Goal: Information Seeking & Learning: Check status

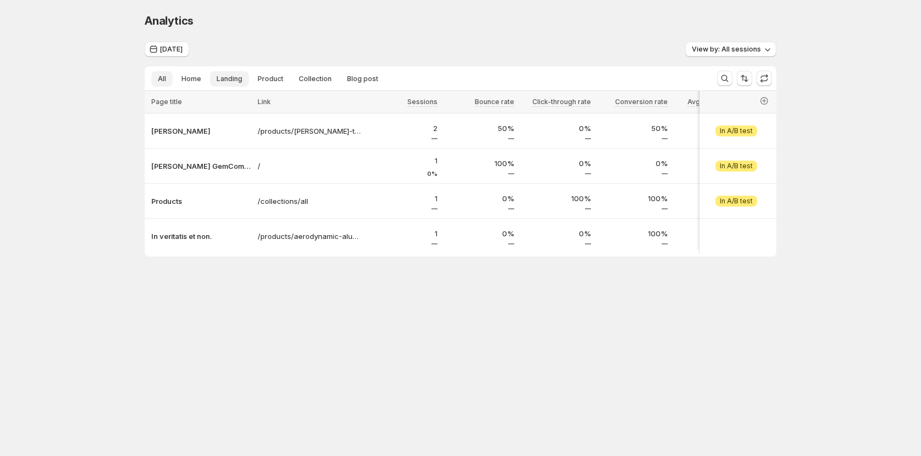
click at [226, 79] on span "Landing" at bounding box center [230, 79] width 26 height 9
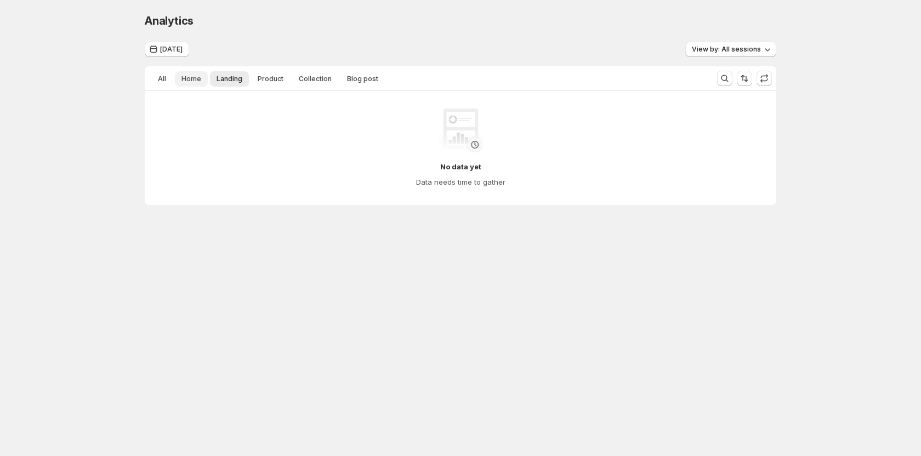
click at [183, 79] on span "Home" at bounding box center [192, 79] width 20 height 9
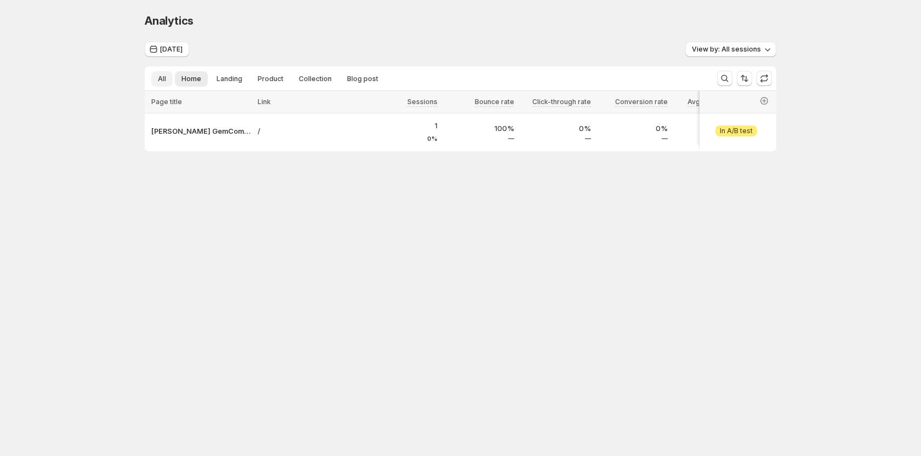
click at [162, 81] on span "All" at bounding box center [162, 79] width 8 height 9
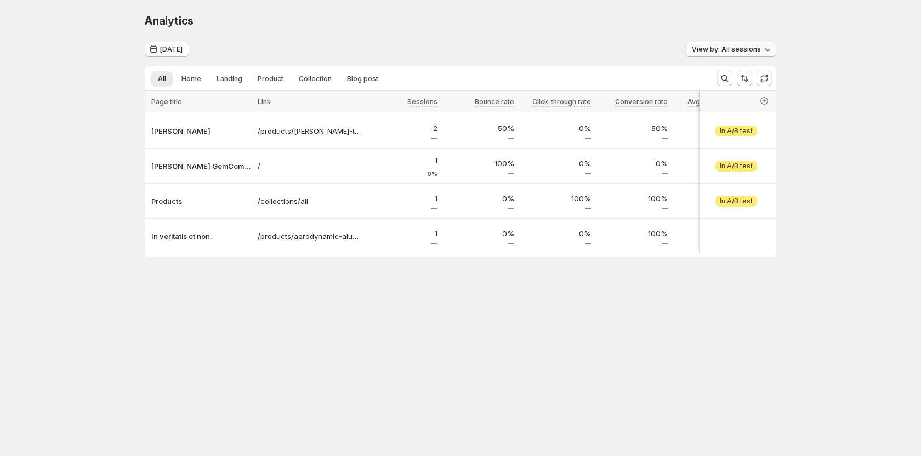
click at [707, 53] on span "View by: All sessions" at bounding box center [726, 49] width 69 height 9
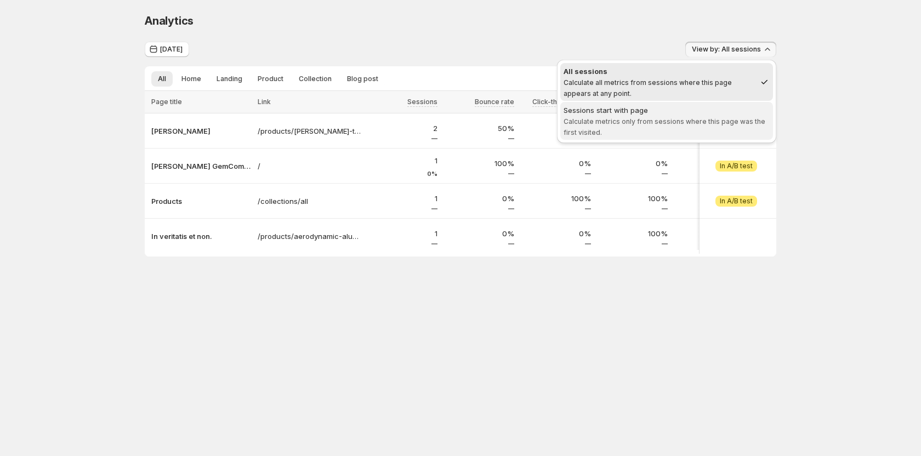
click at [662, 117] on span "Calculate metrics only from sessions where this page was the first visited." at bounding box center [665, 126] width 202 height 19
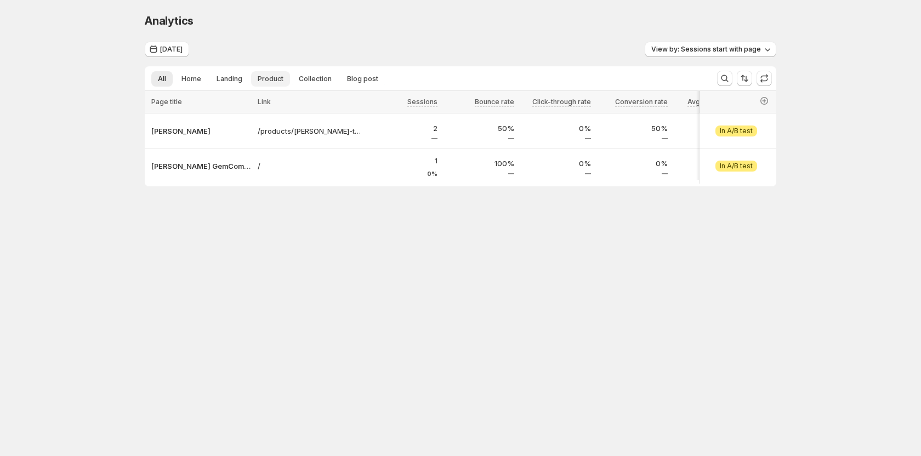
click at [262, 76] on span "Product" at bounding box center [271, 79] width 26 height 9
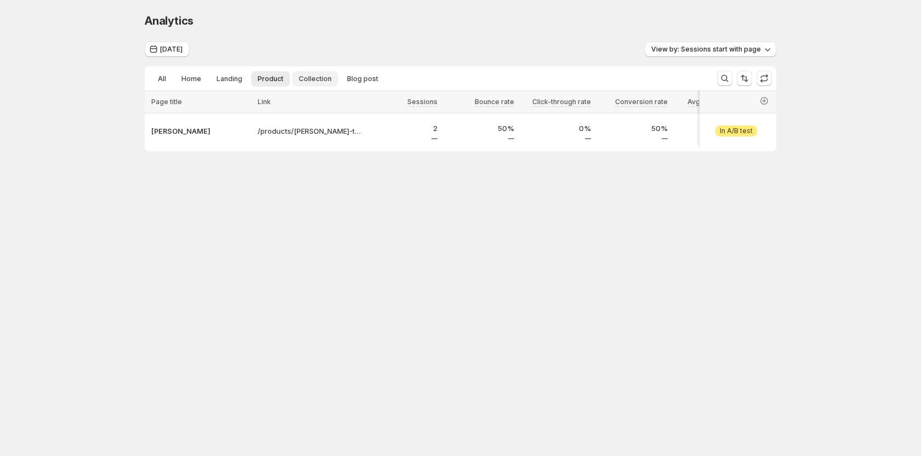
click at [310, 80] on span "Collection" at bounding box center [315, 79] width 33 height 9
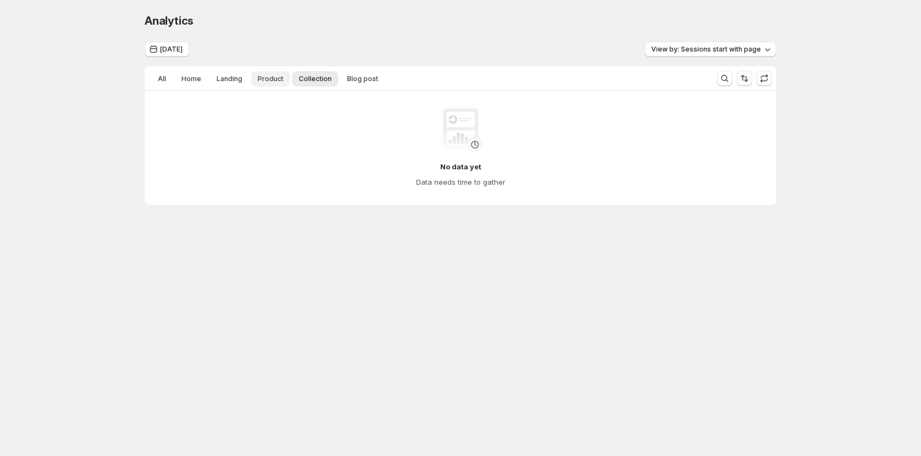
click at [274, 79] on span "Product" at bounding box center [271, 79] width 26 height 9
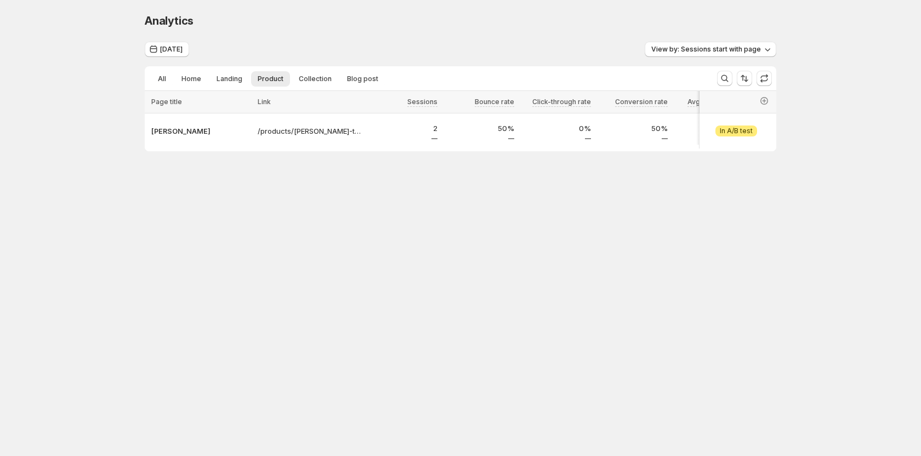
click at [206, 305] on body "Analytics. This page is ready Analytics [DATE] View by: Sessions start with pag…" at bounding box center [460, 228] width 921 height 456
click at [170, 51] on span "[DATE]" at bounding box center [171, 49] width 22 height 9
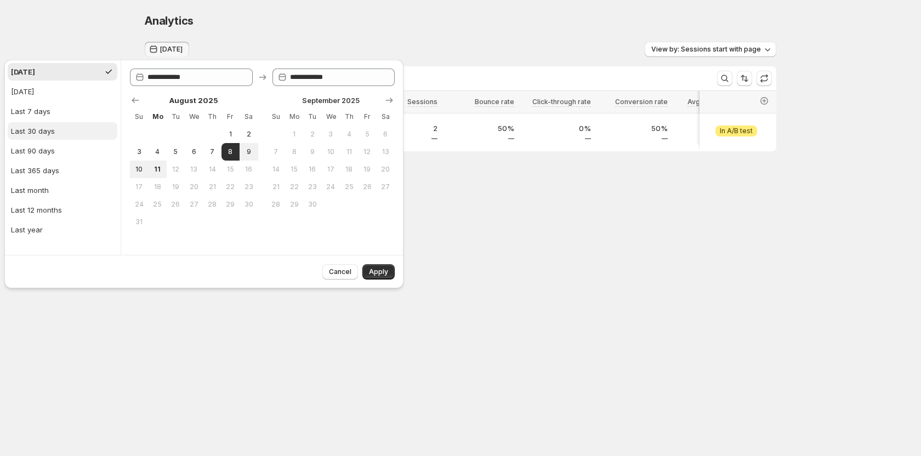
click at [55, 129] on button "Last 30 days" at bounding box center [63, 131] width 110 height 18
type input "**********"
click at [367, 271] on button "Apply" at bounding box center [378, 271] width 32 height 15
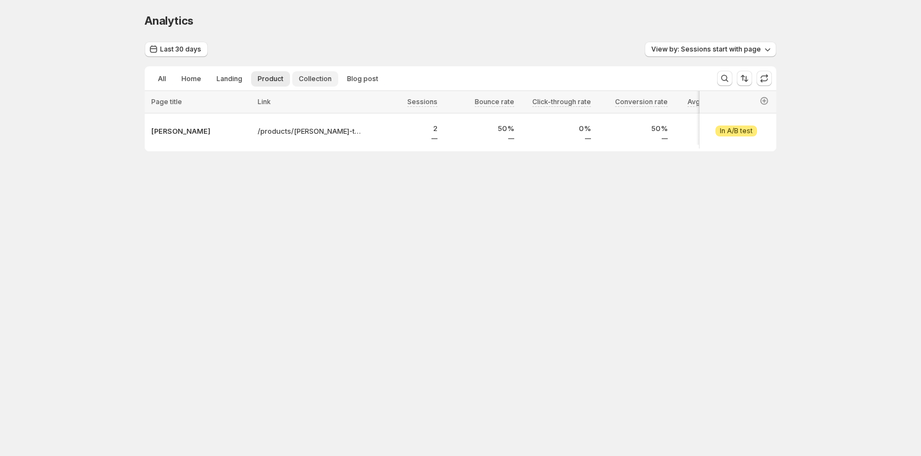
click at [308, 84] on button "Collection" at bounding box center [315, 78] width 46 height 15
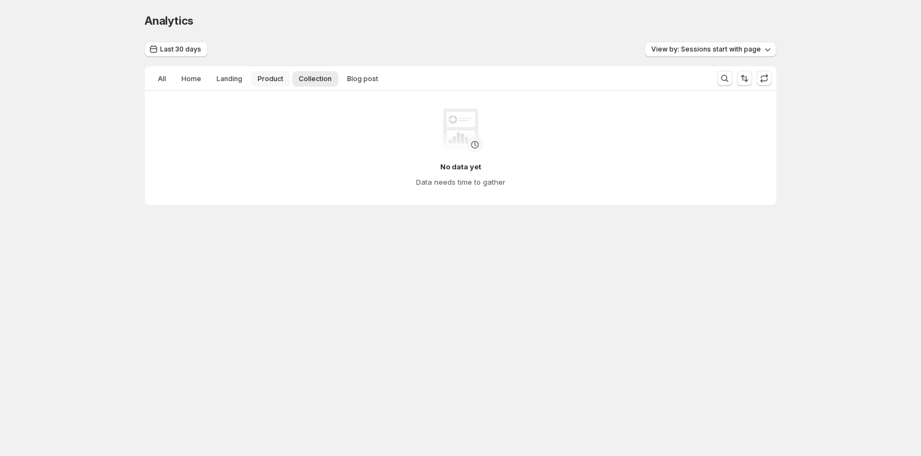
drag, startPoint x: 276, startPoint y: 80, endPoint x: 248, endPoint y: 80, distance: 28.0
click at [275, 80] on span "Product" at bounding box center [271, 79] width 26 height 9
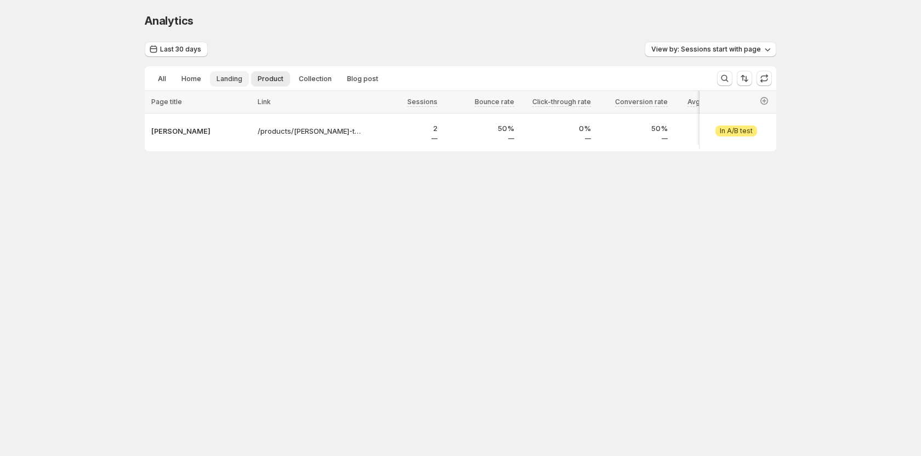
click at [232, 81] on span "Landing" at bounding box center [230, 79] width 26 height 9
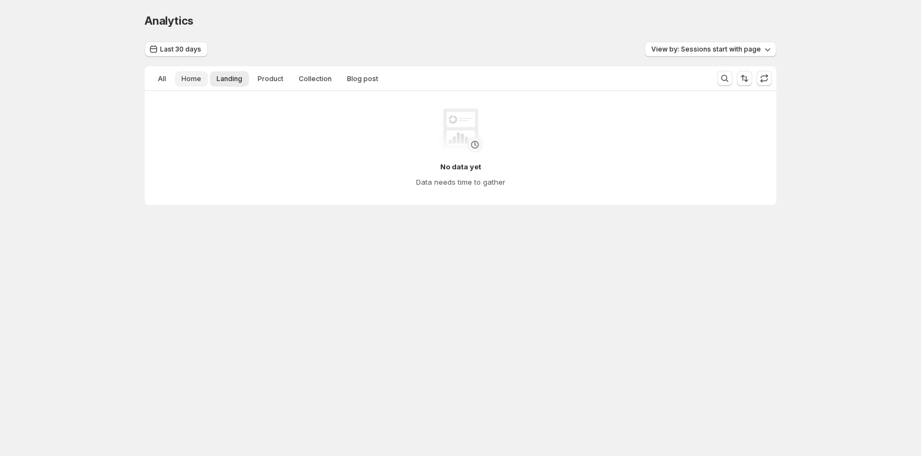
click at [179, 77] on button "Home" at bounding box center [191, 78] width 33 height 15
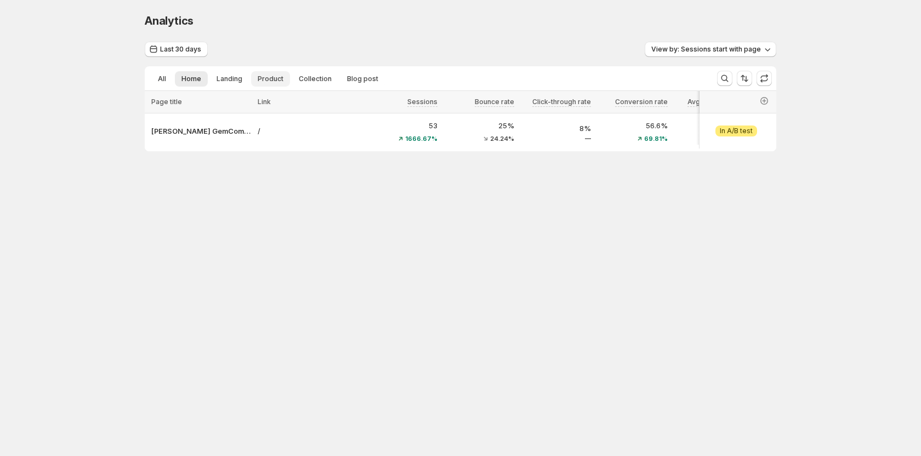
click at [277, 80] on span "Product" at bounding box center [271, 79] width 26 height 9
click at [174, 52] on span "Last 30 days" at bounding box center [180, 49] width 41 height 9
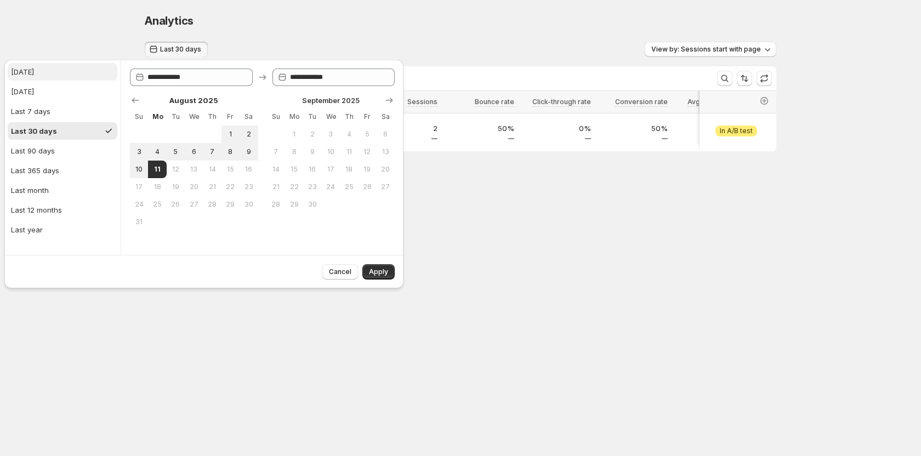
click at [44, 72] on button "[DATE]" at bounding box center [63, 72] width 110 height 18
type input "**********"
click at [75, 70] on button "[DATE]" at bounding box center [63, 72] width 110 height 18
click at [370, 268] on button "Apply" at bounding box center [378, 271] width 32 height 15
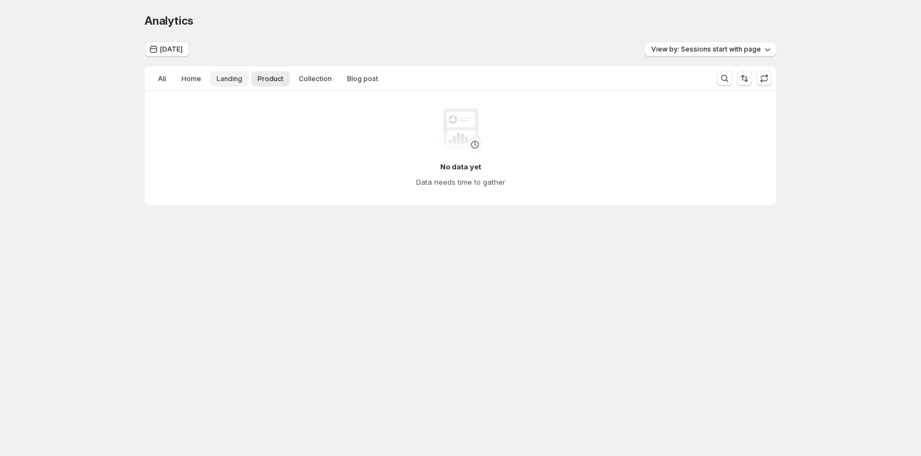
click at [236, 73] on button "Landing" at bounding box center [229, 78] width 39 height 15
click at [195, 79] on span "Home" at bounding box center [192, 79] width 20 height 9
click at [163, 81] on span "All" at bounding box center [162, 79] width 8 height 9
click at [724, 47] on span "View by: Sessions start with page" at bounding box center [706, 49] width 110 height 9
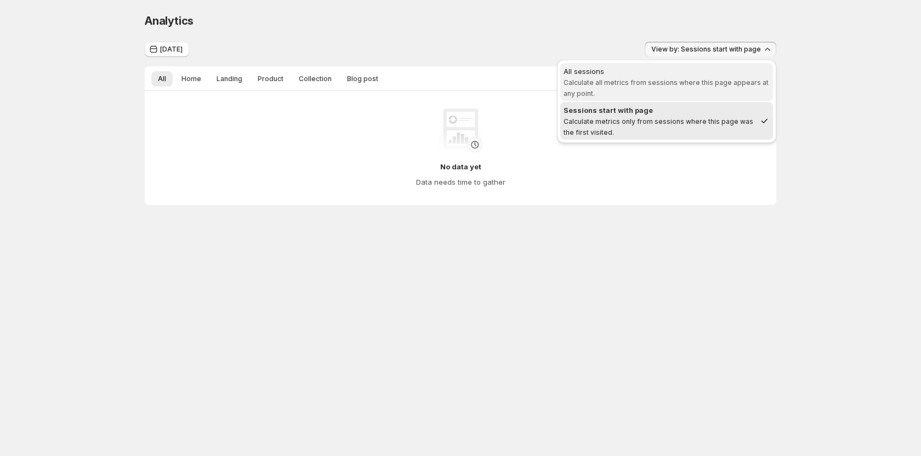
click at [687, 71] on div "All sessions" at bounding box center [667, 71] width 206 height 11
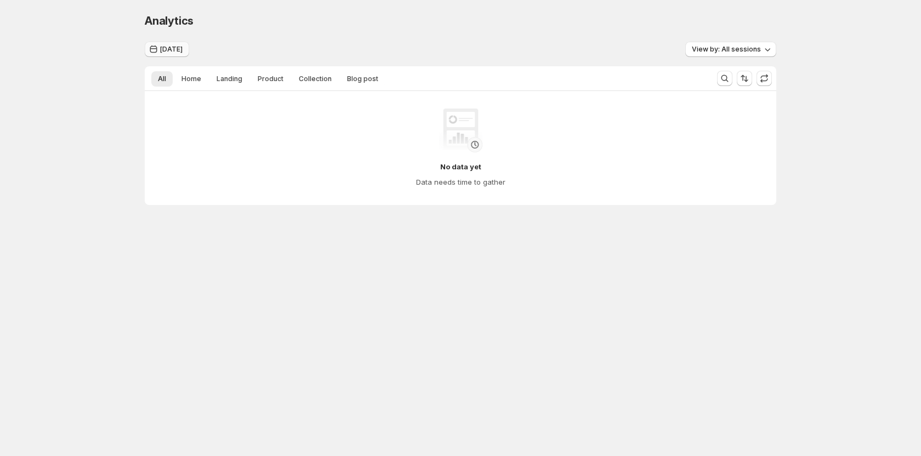
click at [171, 44] on button "[DATE]" at bounding box center [167, 49] width 44 height 15
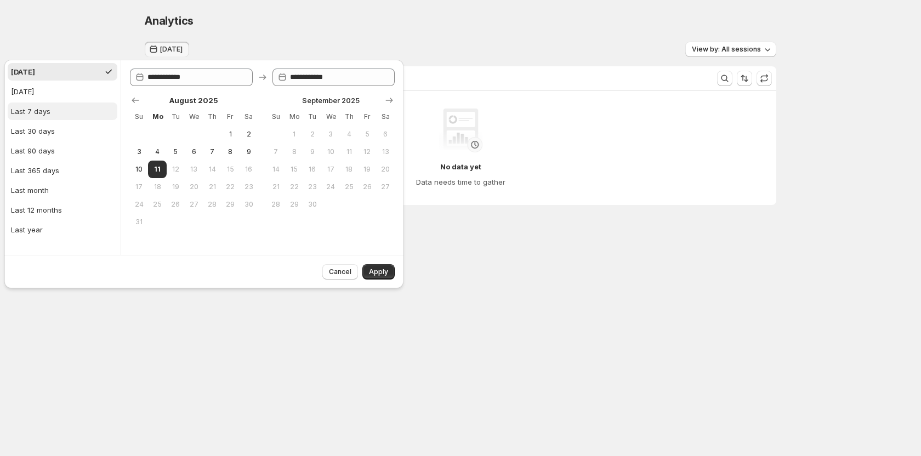
click at [39, 115] on div "Last 7 days" at bounding box center [30, 111] width 39 height 11
type input "**********"
click at [362, 271] on div "Cancel Apply" at bounding box center [356, 270] width 77 height 20
click at [369, 273] on button "Apply" at bounding box center [378, 271] width 32 height 15
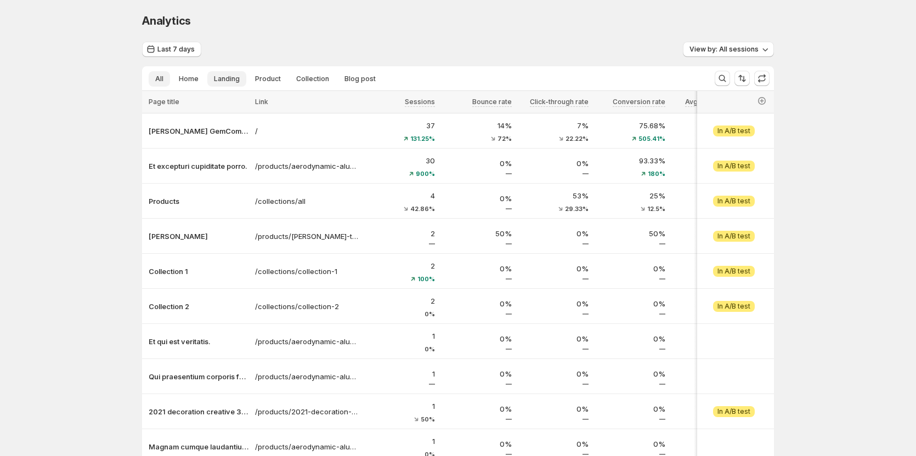
click at [243, 80] on button "Landing" at bounding box center [226, 78] width 39 height 15
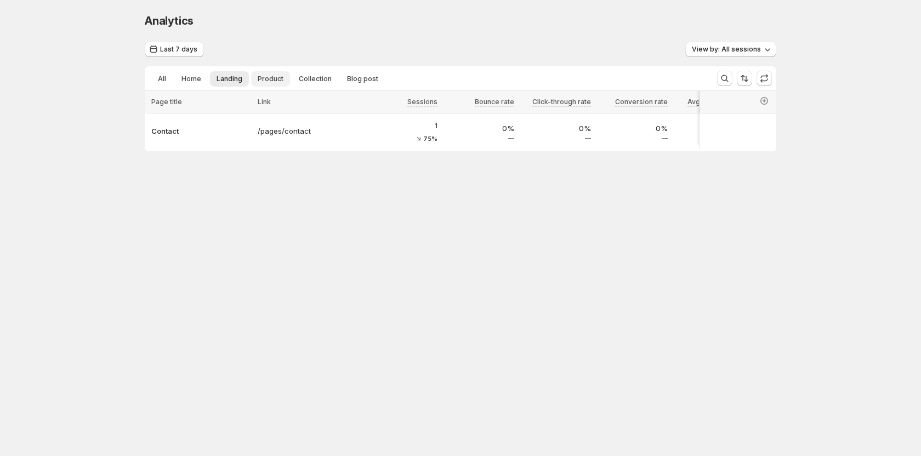
click at [263, 80] on span "Product" at bounding box center [271, 79] width 26 height 9
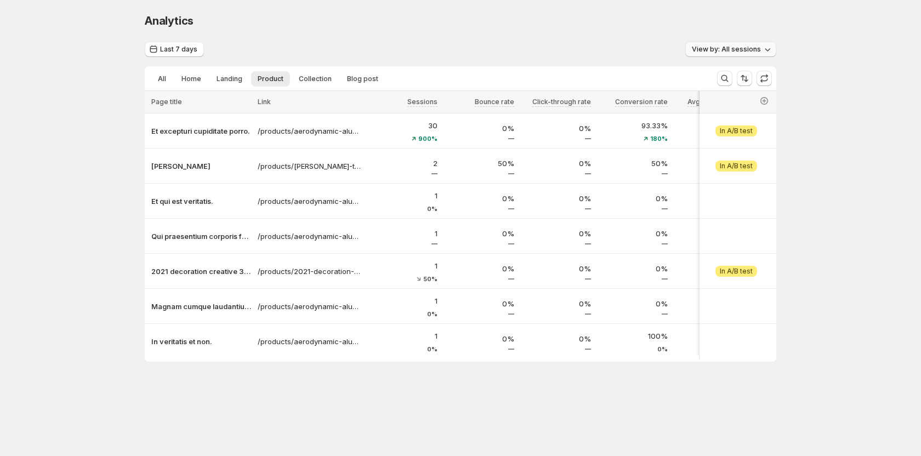
click at [705, 47] on span "View by: All sessions" at bounding box center [726, 49] width 69 height 9
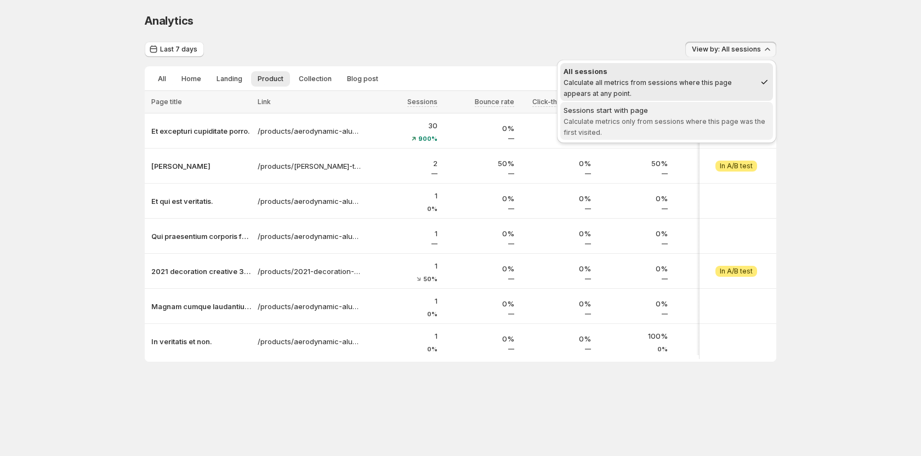
click at [684, 129] on span "Sessions start with page Calculate metrics only from sessions where this page w…" at bounding box center [667, 121] width 206 height 33
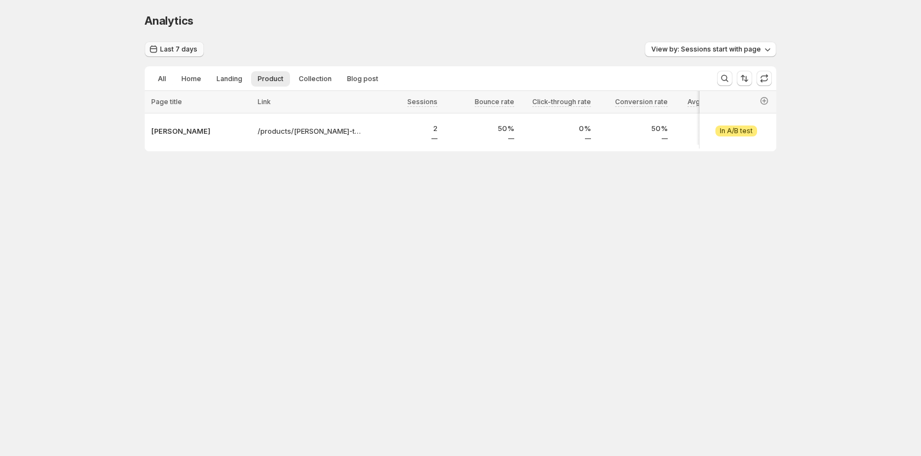
click at [190, 48] on span "Last 7 days" at bounding box center [178, 49] width 37 height 9
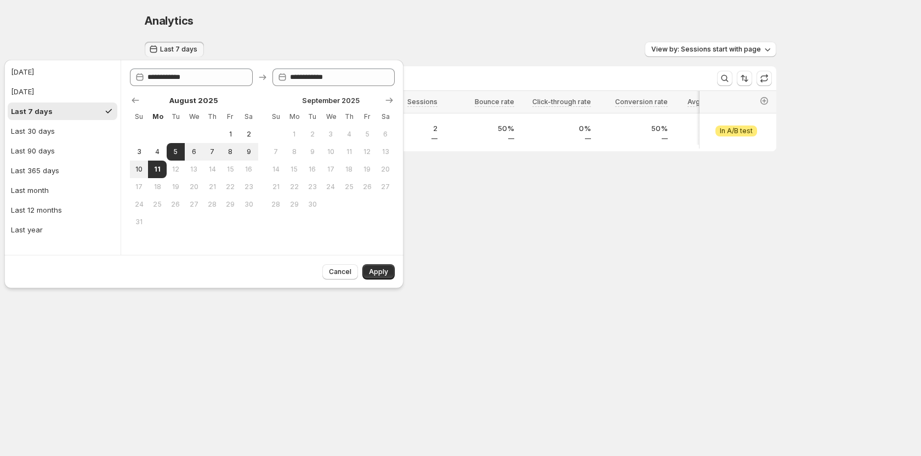
click at [269, 33] on div "Analytics. This page is ready Analytics" at bounding box center [461, 21] width 632 height 42
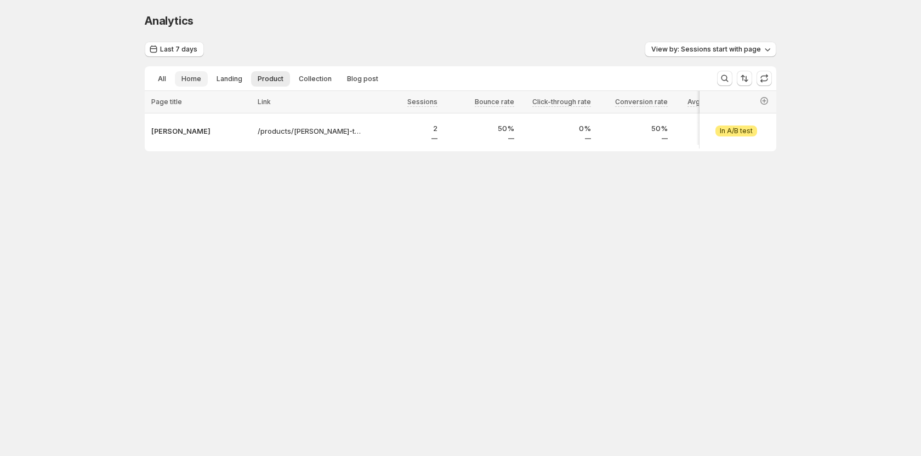
click at [183, 81] on span "Home" at bounding box center [192, 79] width 20 height 9
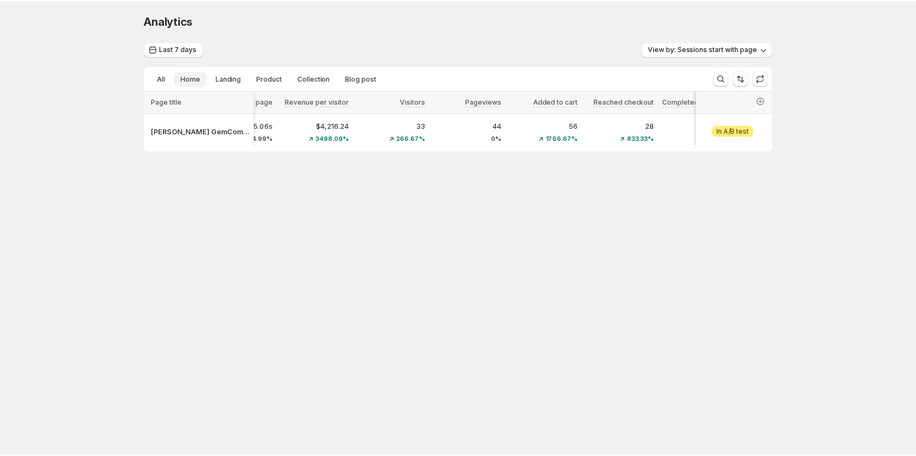
scroll to position [0, 517]
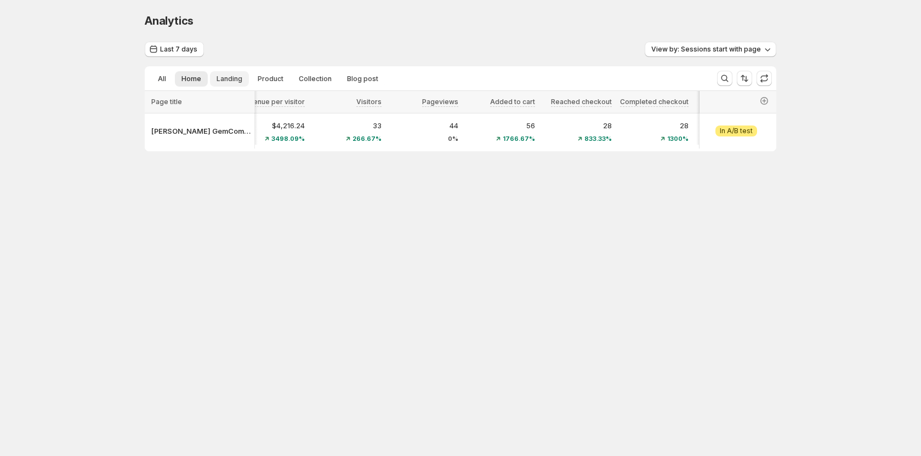
click at [226, 74] on button "Landing" at bounding box center [229, 78] width 39 height 15
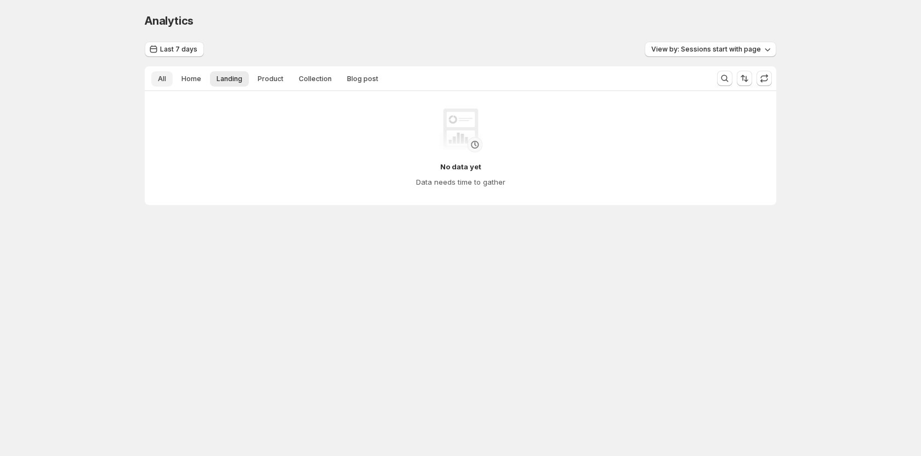
click at [156, 76] on button "All" at bounding box center [161, 78] width 21 height 15
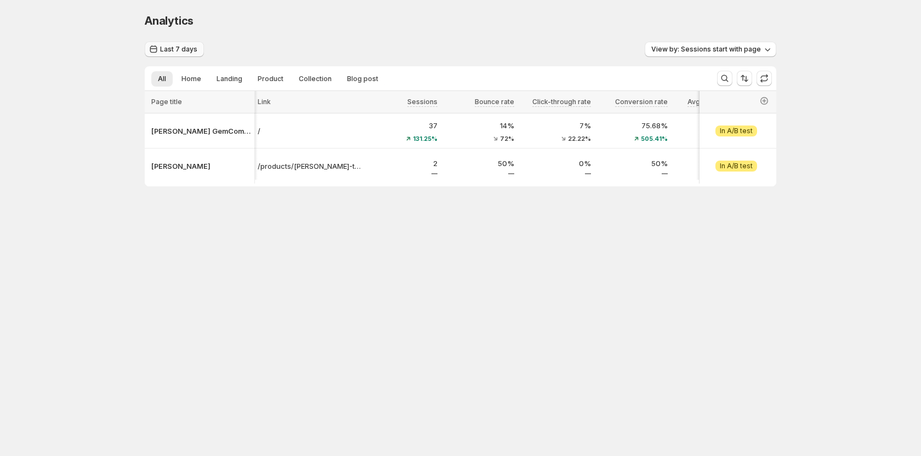
click at [184, 50] on span "Last 7 days" at bounding box center [178, 49] width 37 height 9
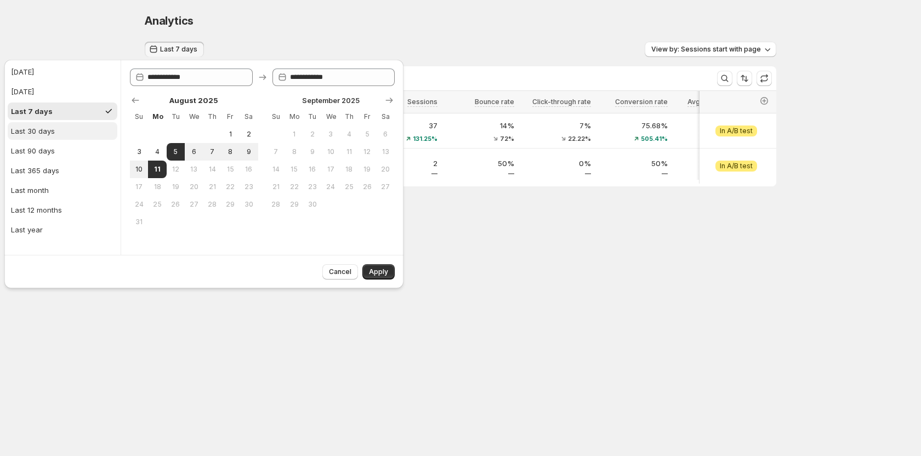
click at [39, 137] on button "Last 30 days" at bounding box center [63, 131] width 110 height 18
type input "**********"
click at [376, 270] on span "Apply" at bounding box center [378, 272] width 19 height 9
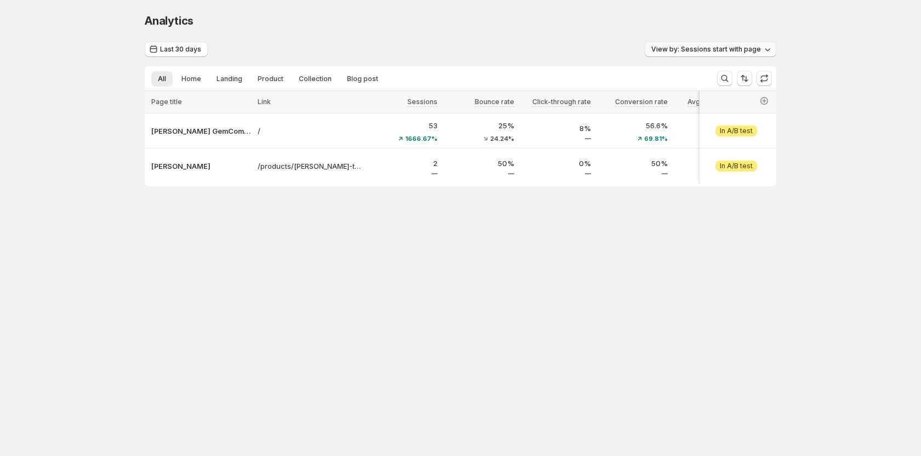
click at [681, 47] on span "View by: Sessions start with page" at bounding box center [706, 49] width 110 height 9
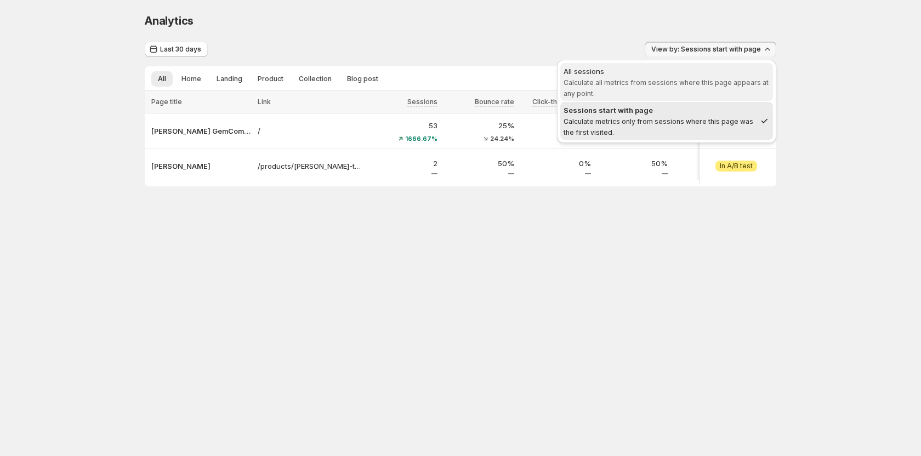
click at [649, 75] on div "All sessions" at bounding box center [667, 71] width 206 height 11
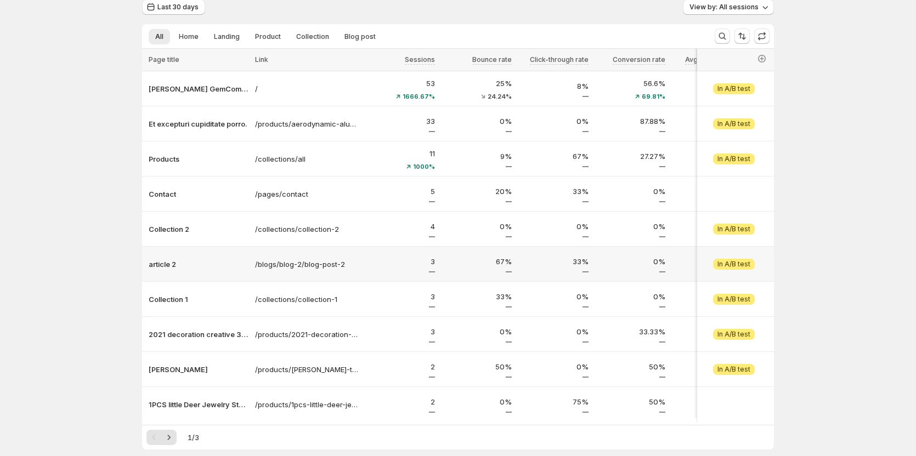
scroll to position [55, 0]
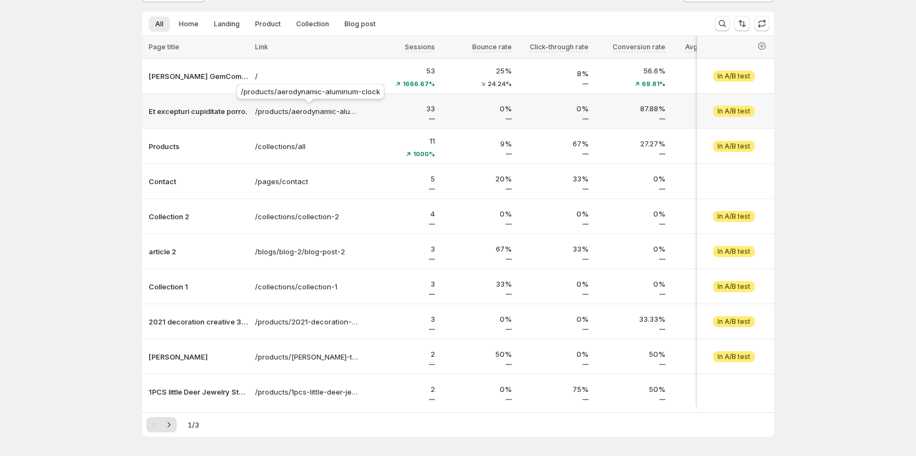
click at [298, 94] on div "/products/aerodynamic-aluminum-clock" at bounding box center [310, 94] width 152 height 24
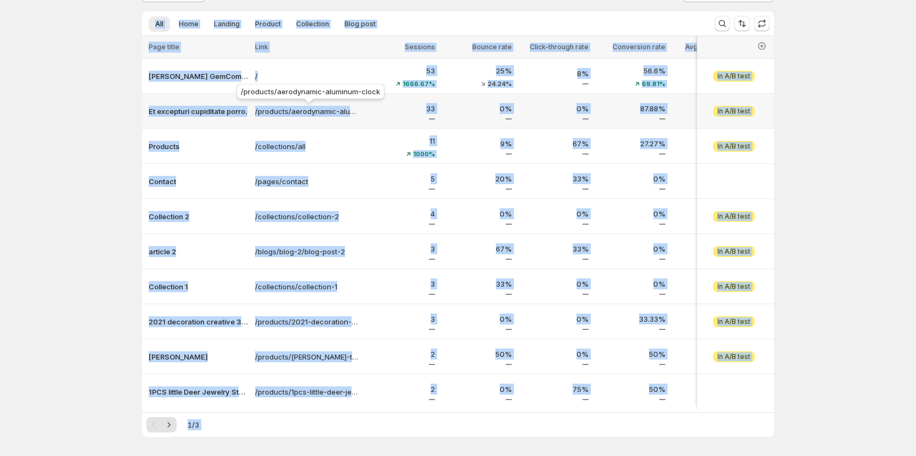
click at [298, 94] on div "/products/aerodynamic-aluminum-clock" at bounding box center [310, 94] width 152 height 24
copy div "Analytics. This page is ready Analytics Last 30 days View by: All sessions All …"
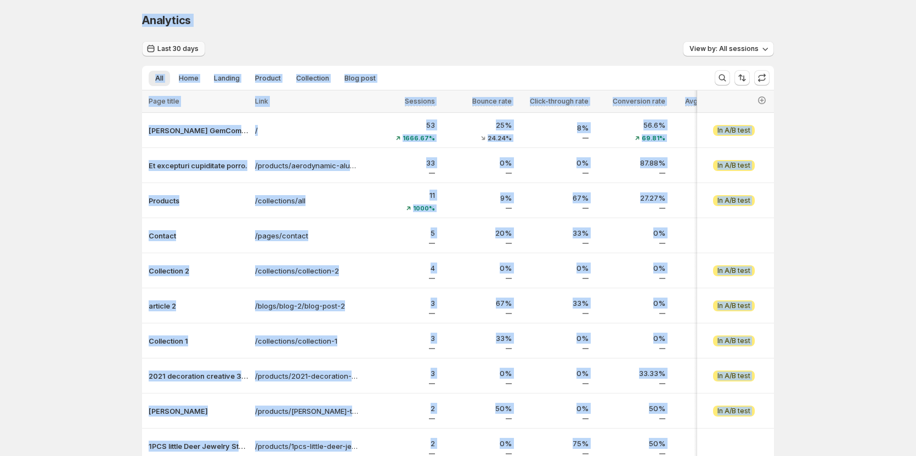
scroll to position [0, 0]
click at [189, 50] on span "Last 30 days" at bounding box center [177, 49] width 41 height 9
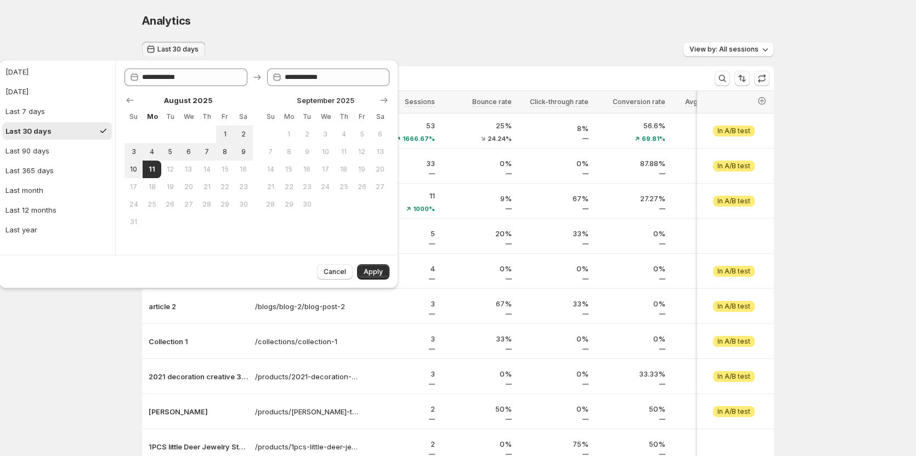
drag, startPoint x: 347, startPoint y: 30, endPoint x: 353, endPoint y: 86, distance: 56.3
click at [347, 30] on div "Analytics. This page is ready Analytics" at bounding box center [458, 21] width 632 height 42
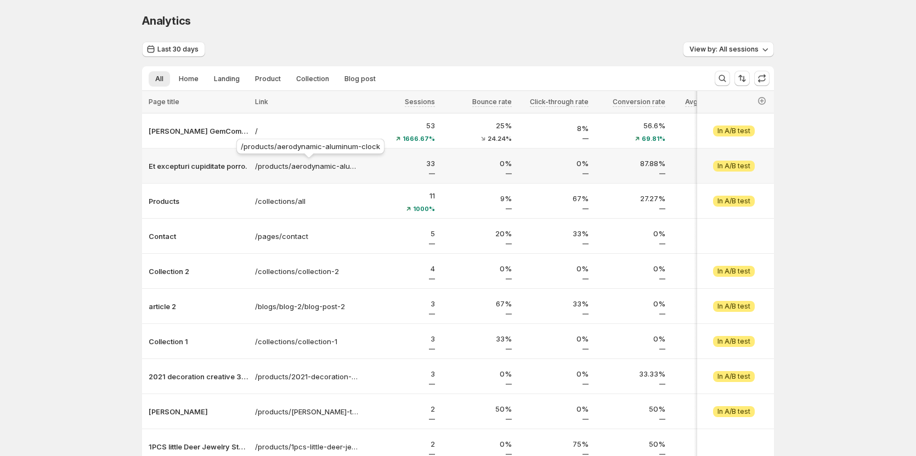
click at [308, 144] on div "/products/aerodynamic-aluminum-clock" at bounding box center [310, 149] width 152 height 24
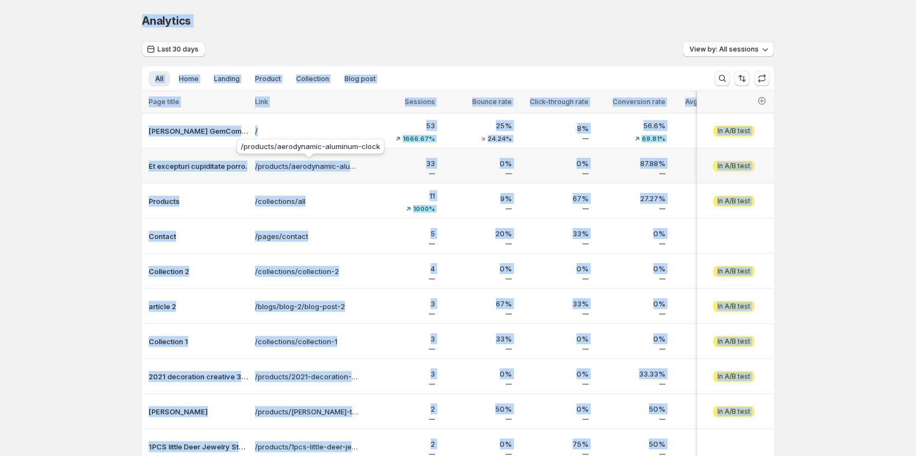
click at [308, 144] on div "/products/aerodynamic-aluminum-clock" at bounding box center [310, 149] width 152 height 24
copy div "Analytics. This page is ready Analytics Last 30 days View by: All sessions All …"
click at [209, 166] on p "Et excepturi cupiditate porro." at bounding box center [199, 166] width 100 height 11
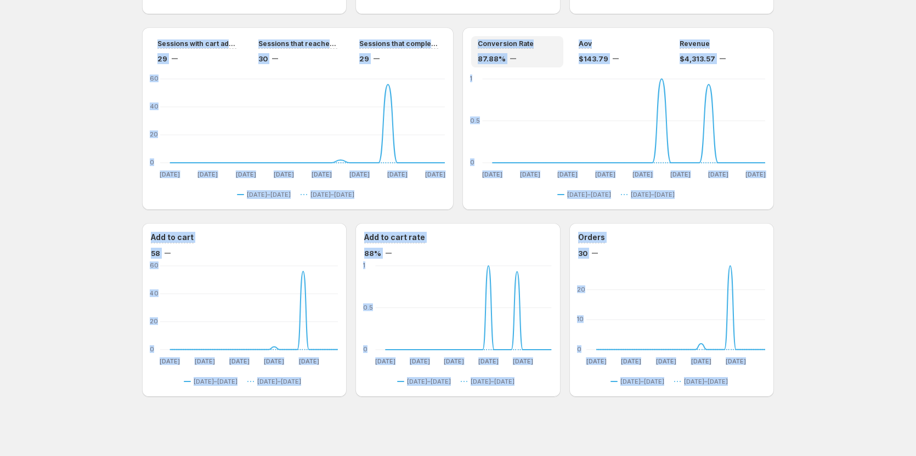
scroll to position [829, 0]
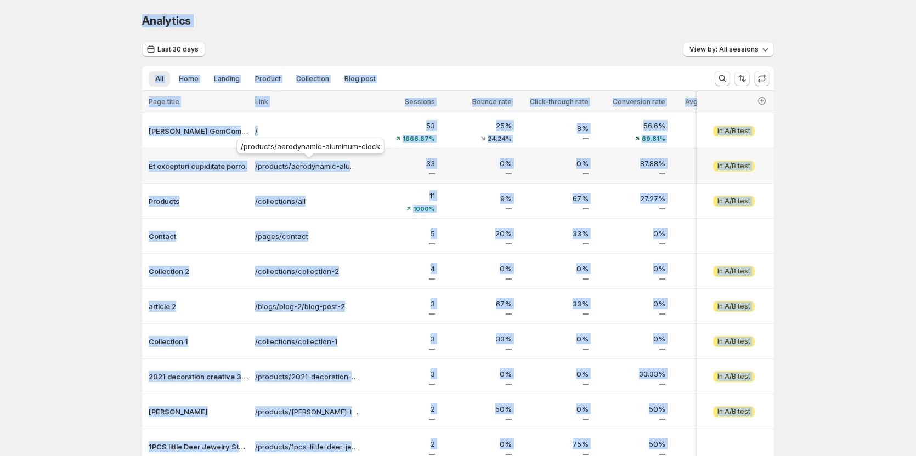
click at [294, 146] on div "/products/aerodynamic-aluminum-clock" at bounding box center [310, 149] width 152 height 24
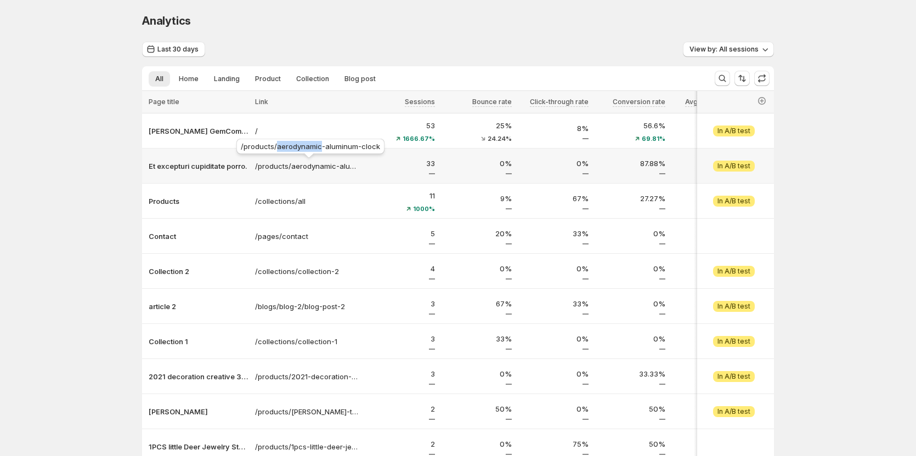
click at [294, 146] on div "/products/aerodynamic-aluminum-clock" at bounding box center [310, 149] width 152 height 24
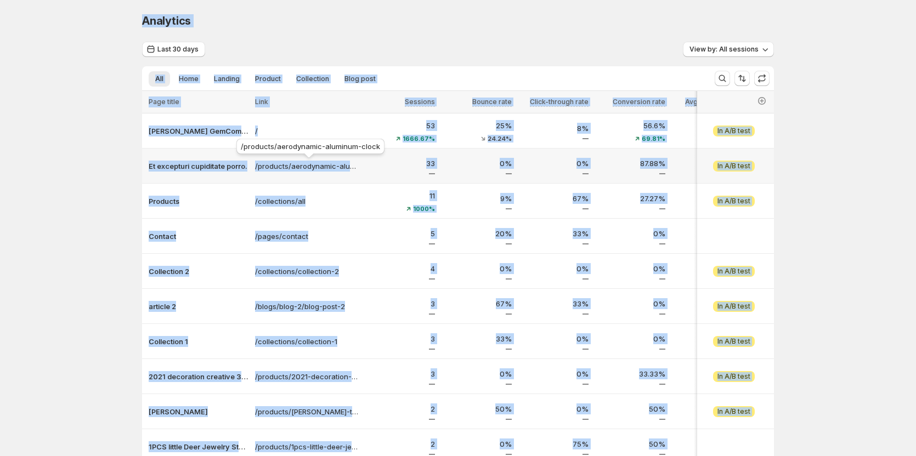
click at [294, 146] on div "/products/aerodynamic-aluminum-clock" at bounding box center [310, 149] width 152 height 24
click at [187, 48] on span "Last 30 days" at bounding box center [177, 49] width 41 height 9
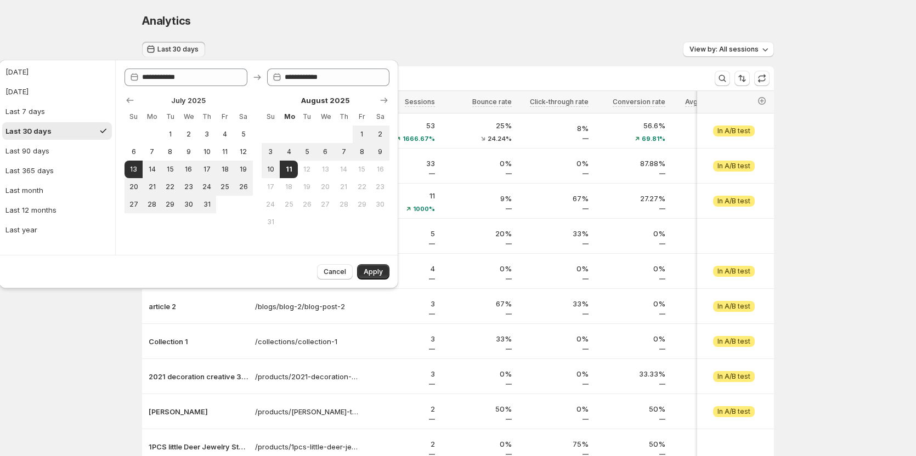
click at [97, 42] on div "Analytics. This page is ready Analytics Last 30 days View by: All sessions All …" at bounding box center [458, 275] width 916 height 551
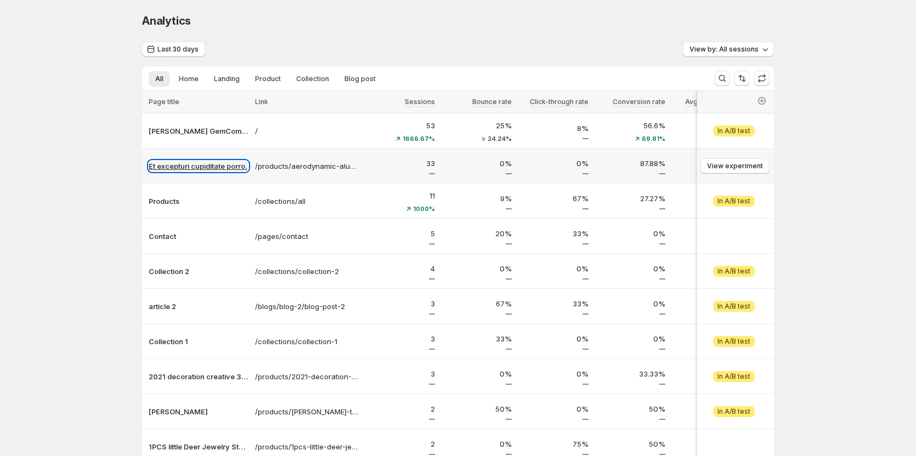
click at [224, 162] on p "Et excepturi cupiditate porro." at bounding box center [199, 166] width 100 height 11
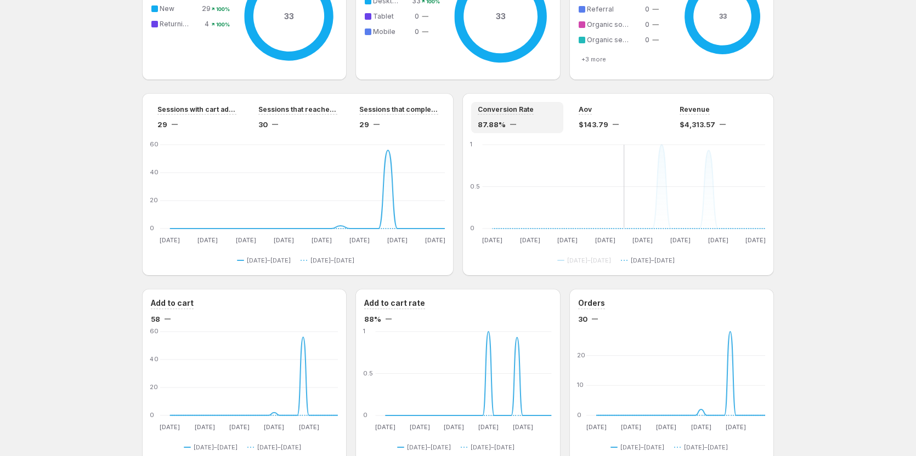
scroll to position [823, 0]
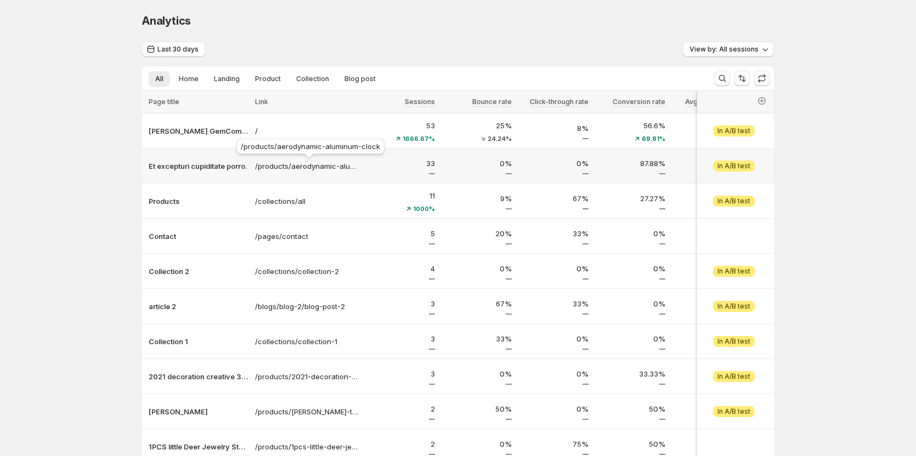
click at [293, 145] on div "/products/aerodynamic-aluminum-clock" at bounding box center [310, 149] width 152 height 24
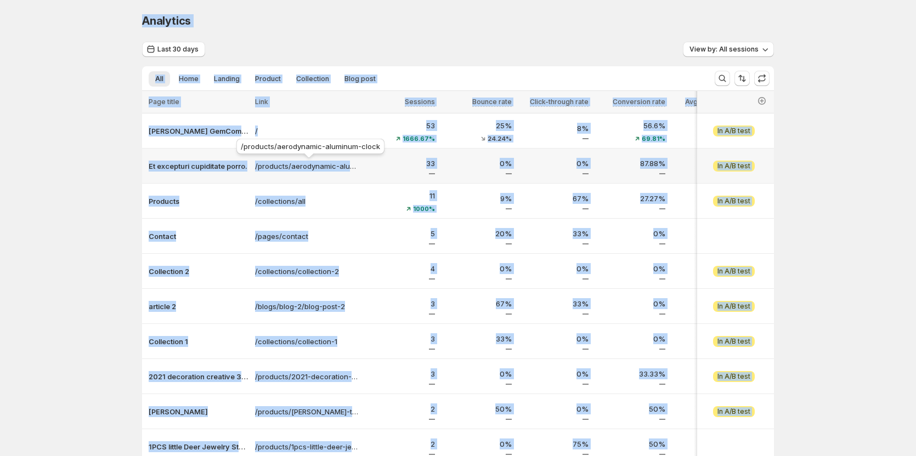
click at [293, 145] on div "/products/aerodynamic-aluminum-clock" at bounding box center [310, 149] width 152 height 24
copy div "Analytics. This page is ready Analytics Last 30 days View by: All sessions All …"
click at [223, 171] on p "Et excepturi cupiditate porro." at bounding box center [199, 166] width 100 height 11
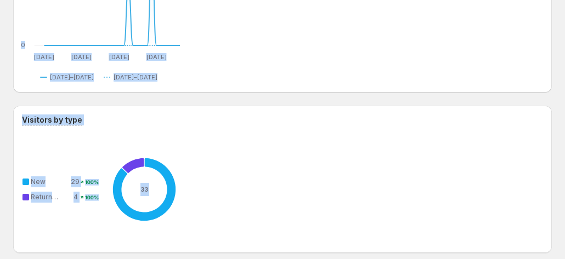
scroll to position [1024, 0]
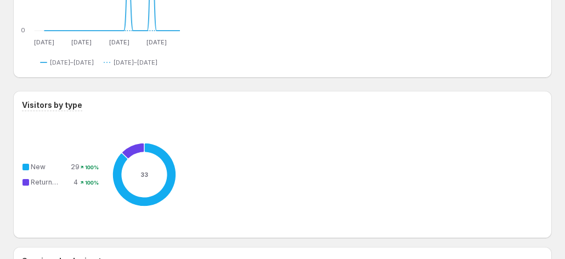
click at [191, 80] on div "Last 30 days Compare to: Jun 13, 2025 - Jul 12, 2025 View by: All sessions Sess…" at bounding box center [282, 253] width 539 height 2473
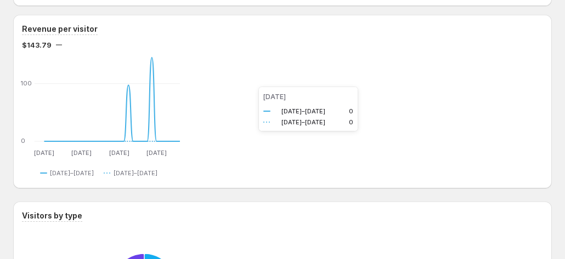
scroll to position [915, 0]
